Goal: Information Seeking & Learning: Learn about a topic

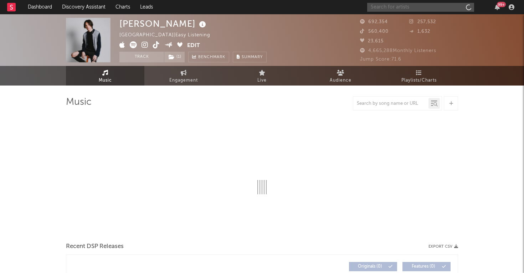
click at [448, 7] on input "text" at bounding box center [420, 7] width 107 height 9
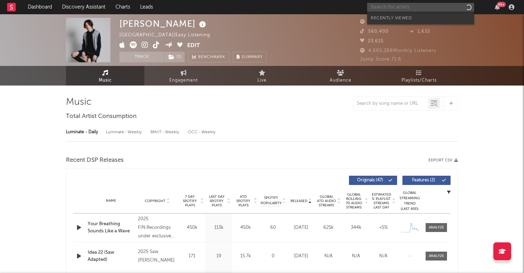
select select "6m"
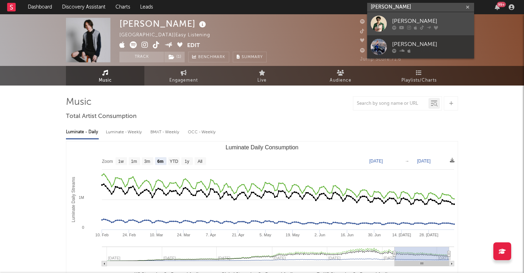
type input "[PERSON_NAME]"
click at [404, 16] on link "[PERSON_NAME]" at bounding box center [420, 23] width 107 height 23
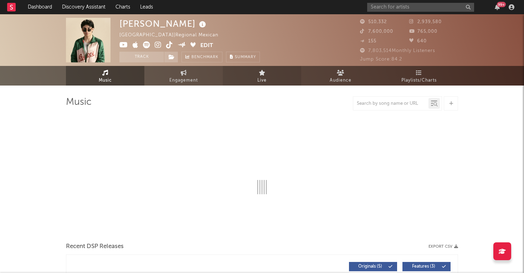
select select "1w"
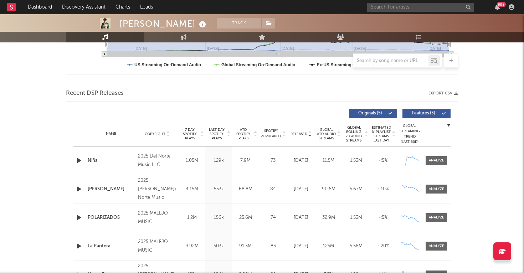
scroll to position [211, 0]
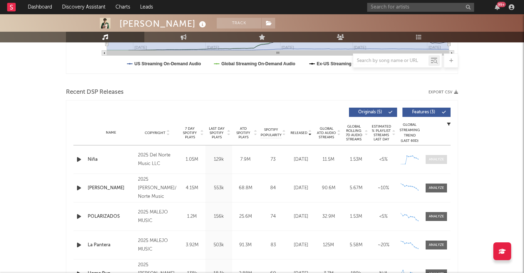
click at [434, 161] on div at bounding box center [436, 159] width 15 height 5
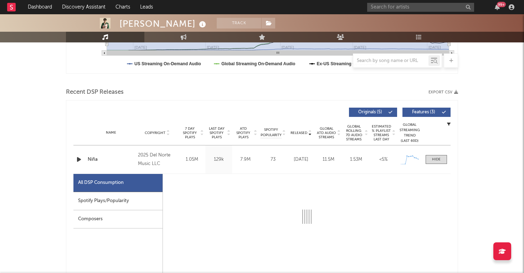
select select "1w"
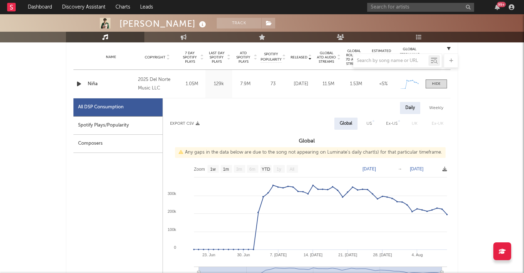
scroll to position [296, 0]
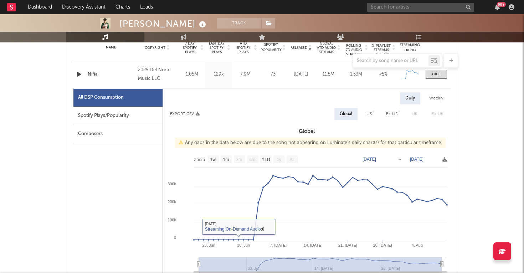
click at [118, 120] on div "Spotify Plays/Popularity" at bounding box center [117, 116] width 89 height 18
select select "1w"
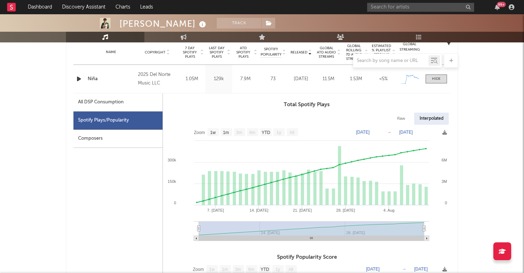
scroll to position [264, 0]
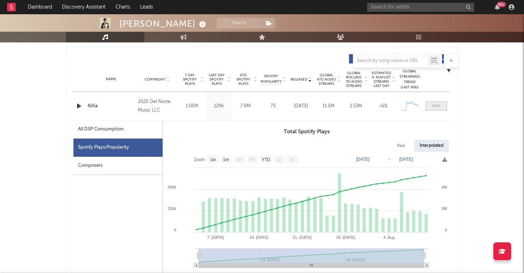
click at [438, 108] on div at bounding box center [436, 105] width 9 height 5
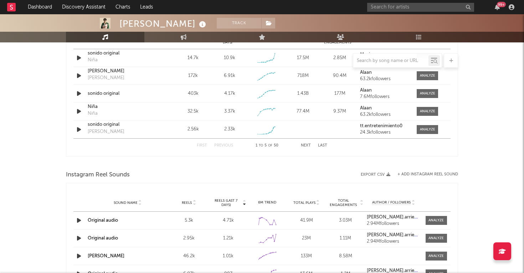
scroll to position [495, 0]
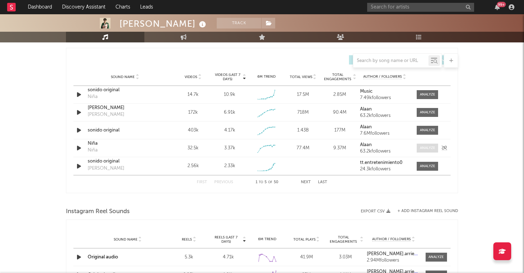
click at [424, 148] on div at bounding box center [427, 147] width 15 height 5
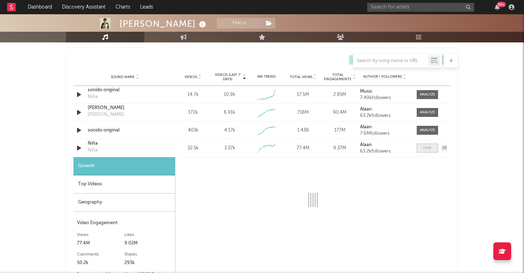
select select "1w"
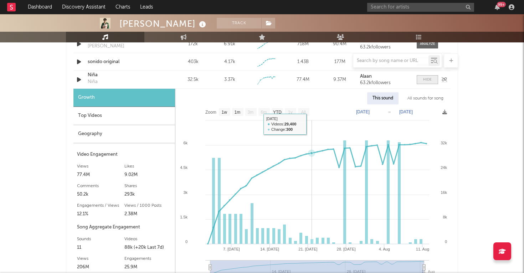
scroll to position [563, 0]
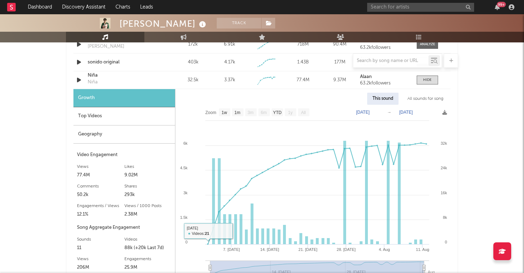
click at [131, 101] on div "Growth" at bounding box center [124, 98] width 102 height 18
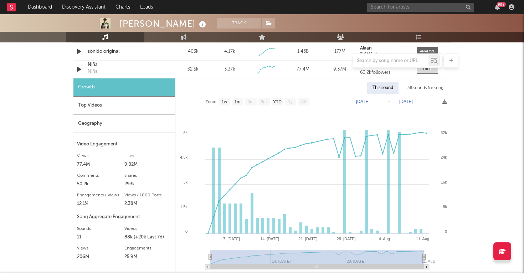
scroll to position [574, 0]
click at [428, 71] on div at bounding box center [427, 68] width 9 height 5
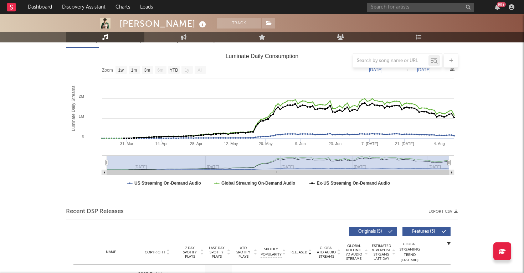
scroll to position [0, 0]
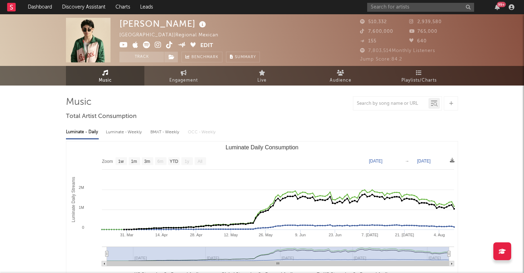
click at [169, 132] on div "BMAT - Weekly" at bounding box center [165, 132] width 30 height 12
select select "1w"
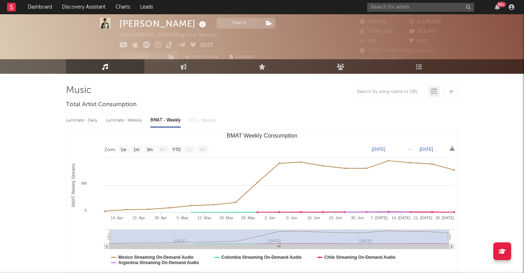
scroll to position [12, 0]
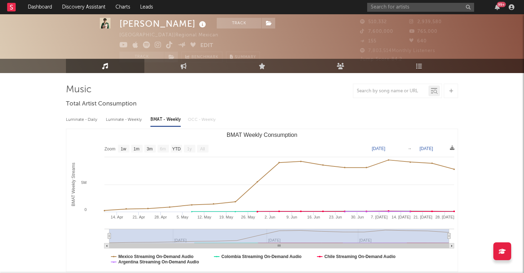
click at [124, 117] on div "Luminate - Weekly" at bounding box center [124, 120] width 37 height 12
select select "1w"
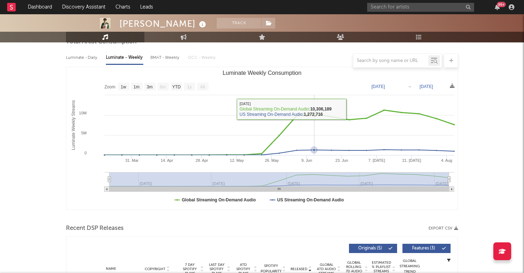
scroll to position [0, 0]
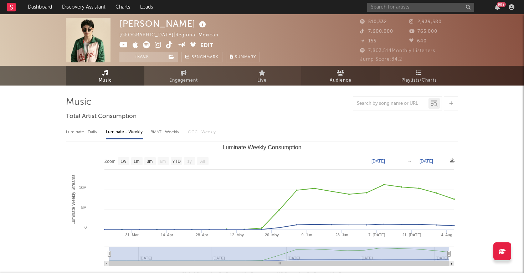
click at [330, 80] on span "Audience" at bounding box center [341, 80] width 22 height 9
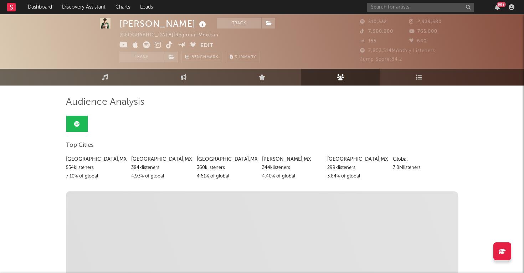
scroll to position [47, 0]
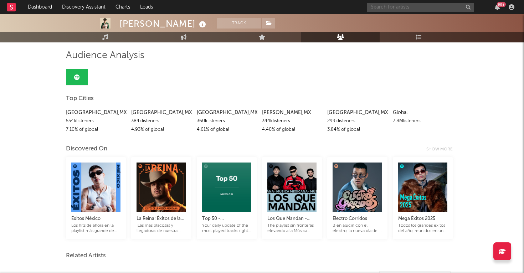
click at [389, 5] on input "text" at bounding box center [420, 7] width 107 height 9
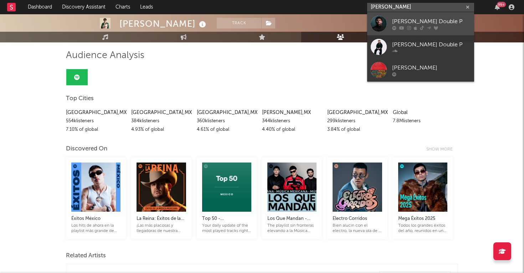
type input "[PERSON_NAME]"
click at [393, 21] on div "[PERSON_NAME] Double P" at bounding box center [431, 21] width 78 height 9
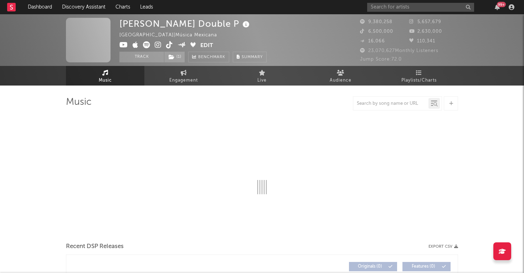
select select "6m"
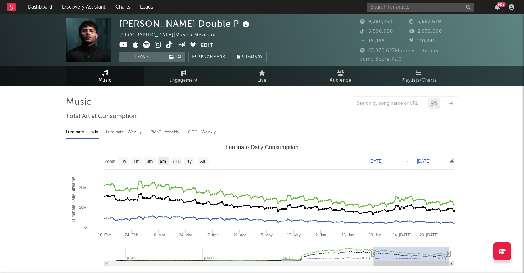
select select "6m"
click at [336, 81] on span "Audience" at bounding box center [341, 80] width 22 height 9
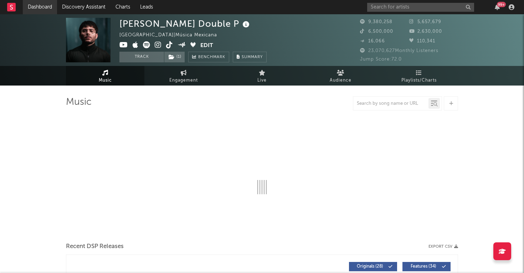
select select "6m"
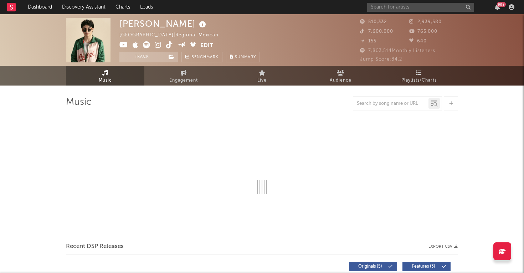
select select "1w"
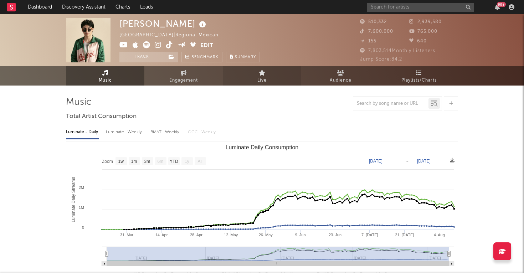
click at [274, 78] on link "Live" at bounding box center [262, 76] width 78 height 20
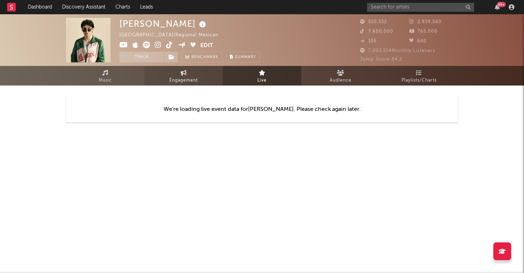
click at [186, 80] on span "Engagement" at bounding box center [183, 80] width 29 height 9
select select "1w"
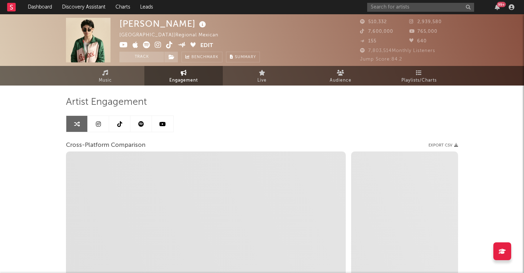
select select "1m"
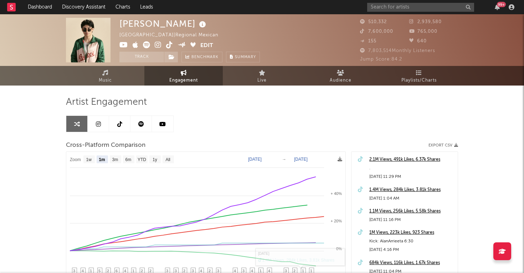
click at [91, 123] on link at bounding box center [98, 124] width 21 height 16
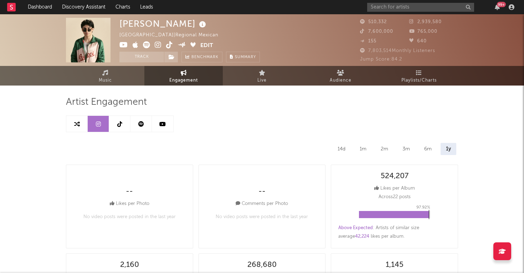
select select "1w"
click at [117, 126] on icon at bounding box center [119, 124] width 5 height 6
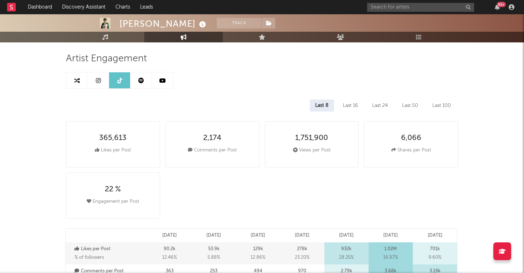
scroll to position [49, 0]
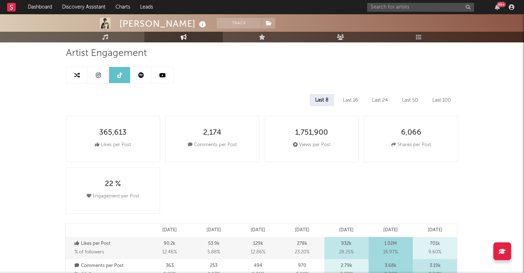
select select "6m"
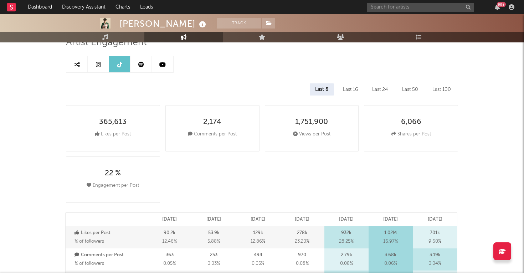
scroll to position [0, 0]
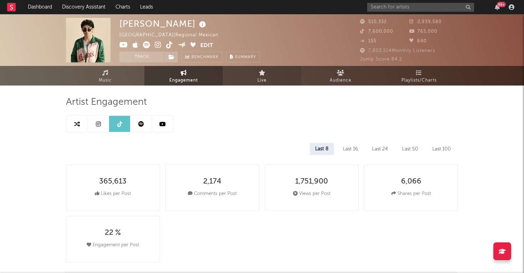
click at [265, 79] on span "Live" at bounding box center [261, 80] width 9 height 9
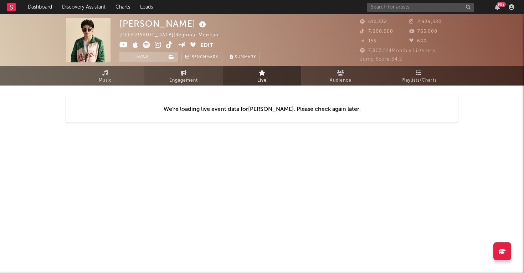
click at [188, 77] on span "Engagement" at bounding box center [183, 80] width 29 height 9
select select "1w"
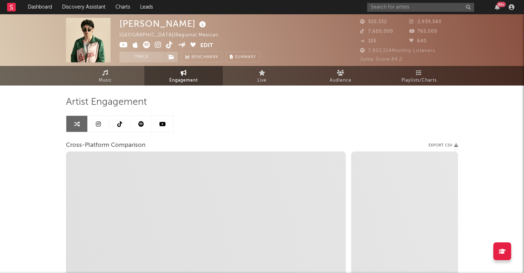
click at [140, 123] on icon at bounding box center [141, 124] width 6 height 6
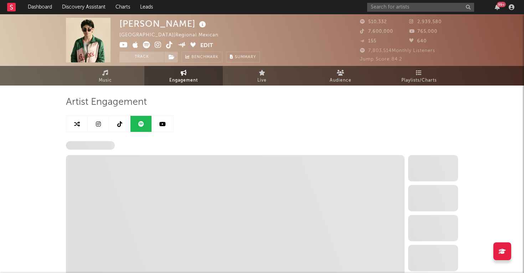
select select "6m"
select select "1w"
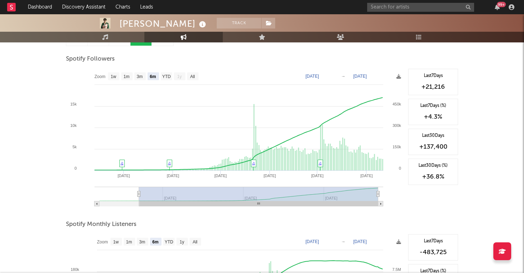
scroll to position [87, 0]
